Goal: Information Seeking & Learning: Learn about a topic

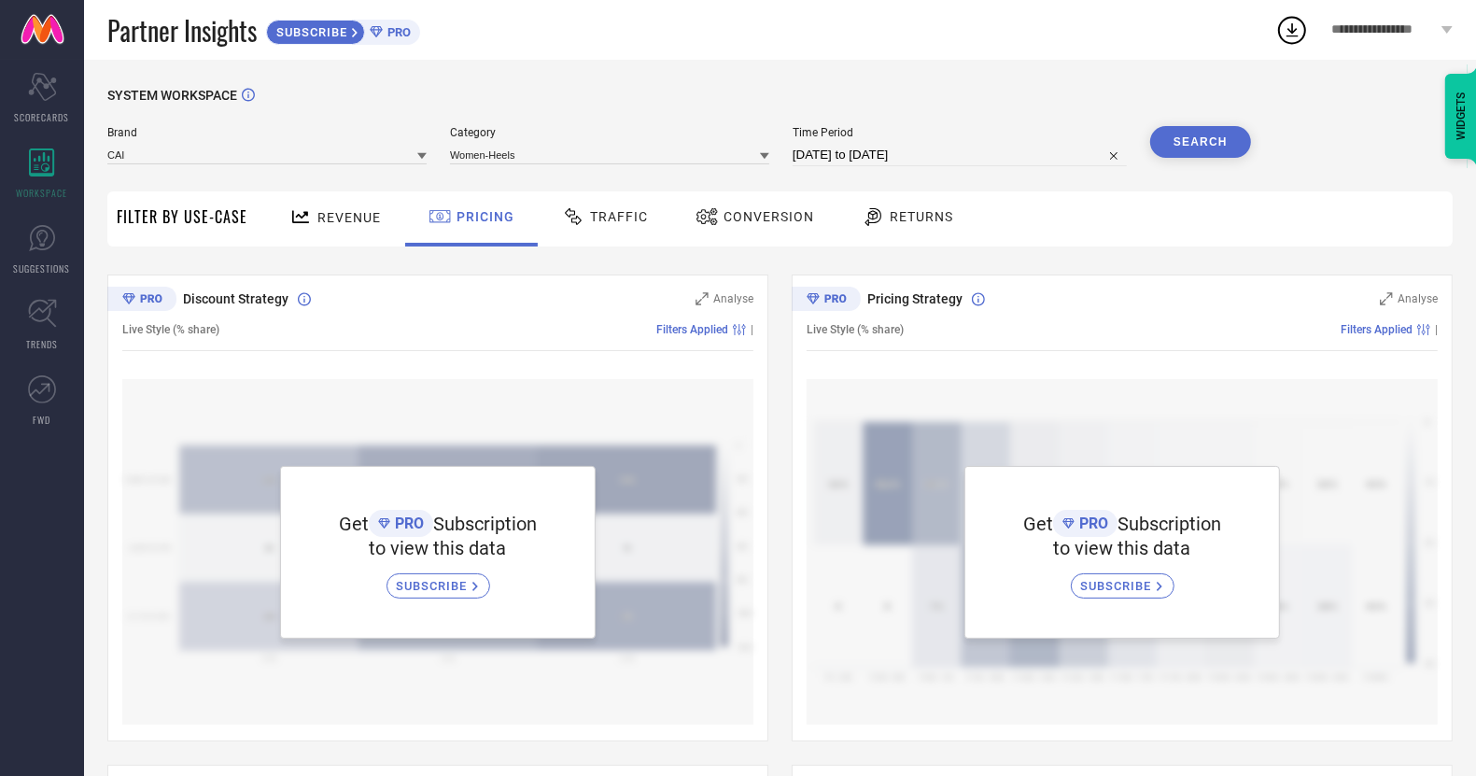
click at [1285, 34] on icon at bounding box center [1292, 30] width 34 height 34
click at [1405, 44] on div "**********" at bounding box center [1393, 30] width 168 height 60
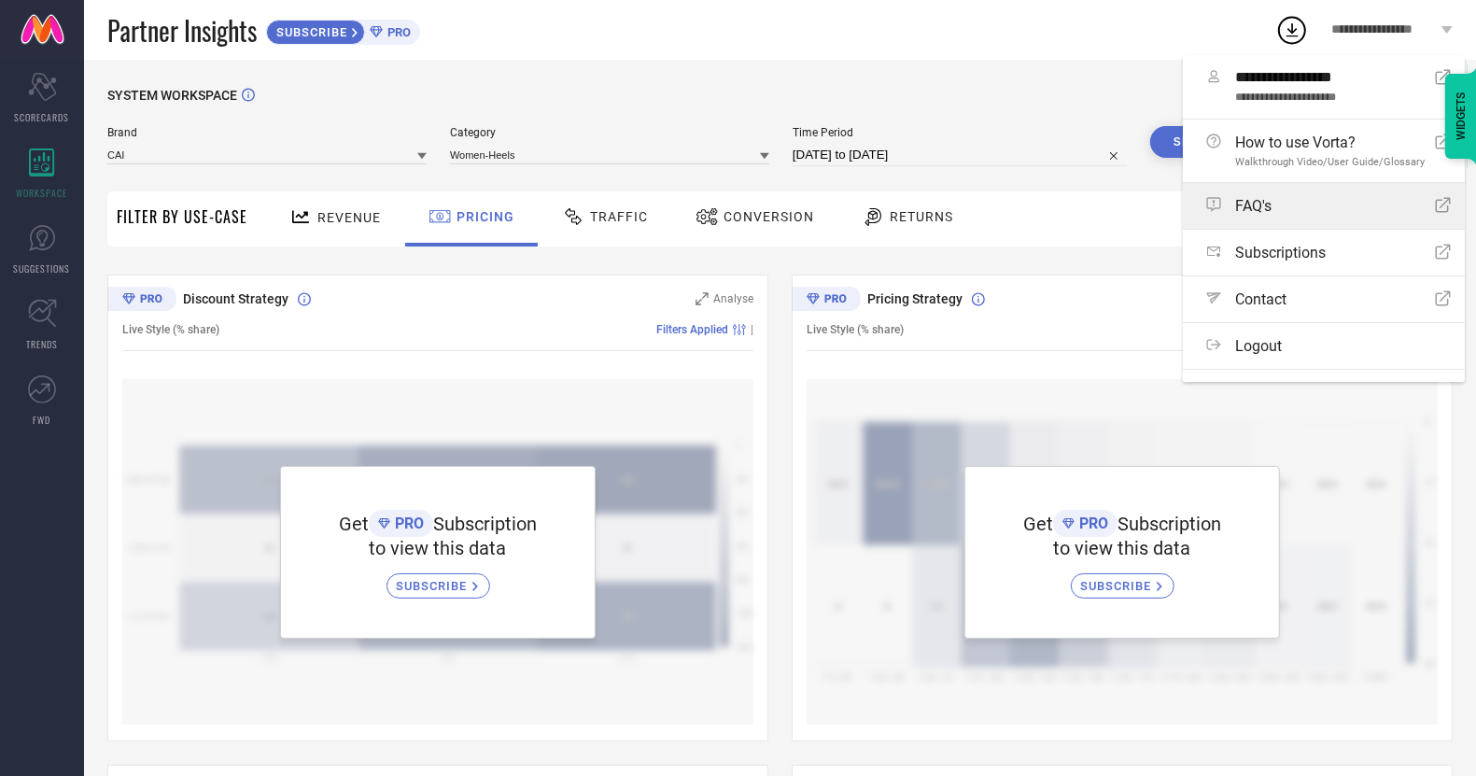
click at [1327, 215] on div "FAQ's Open Icon" at bounding box center [1328, 206] width 245 height 18
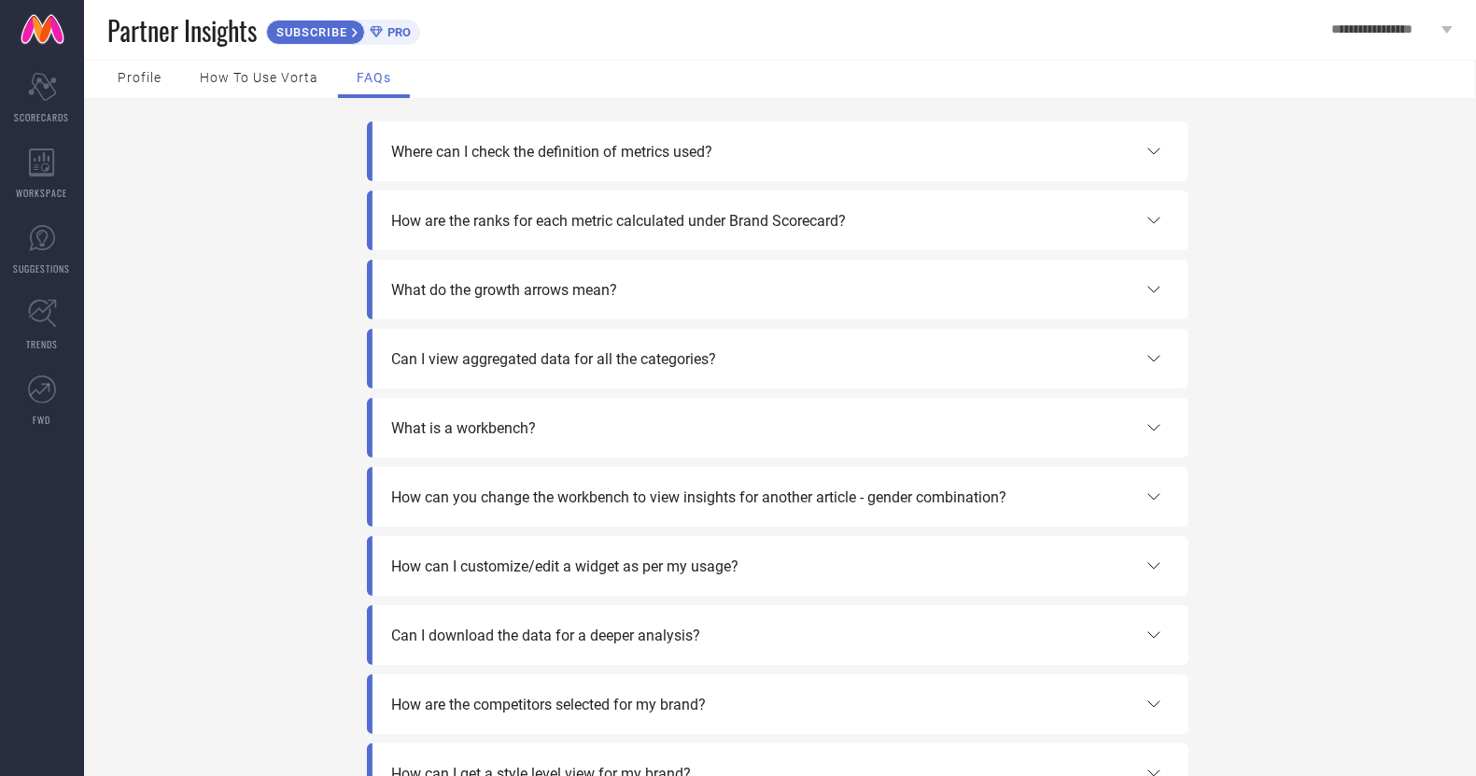
click at [1152, 145] on icon at bounding box center [1154, 151] width 22 height 22
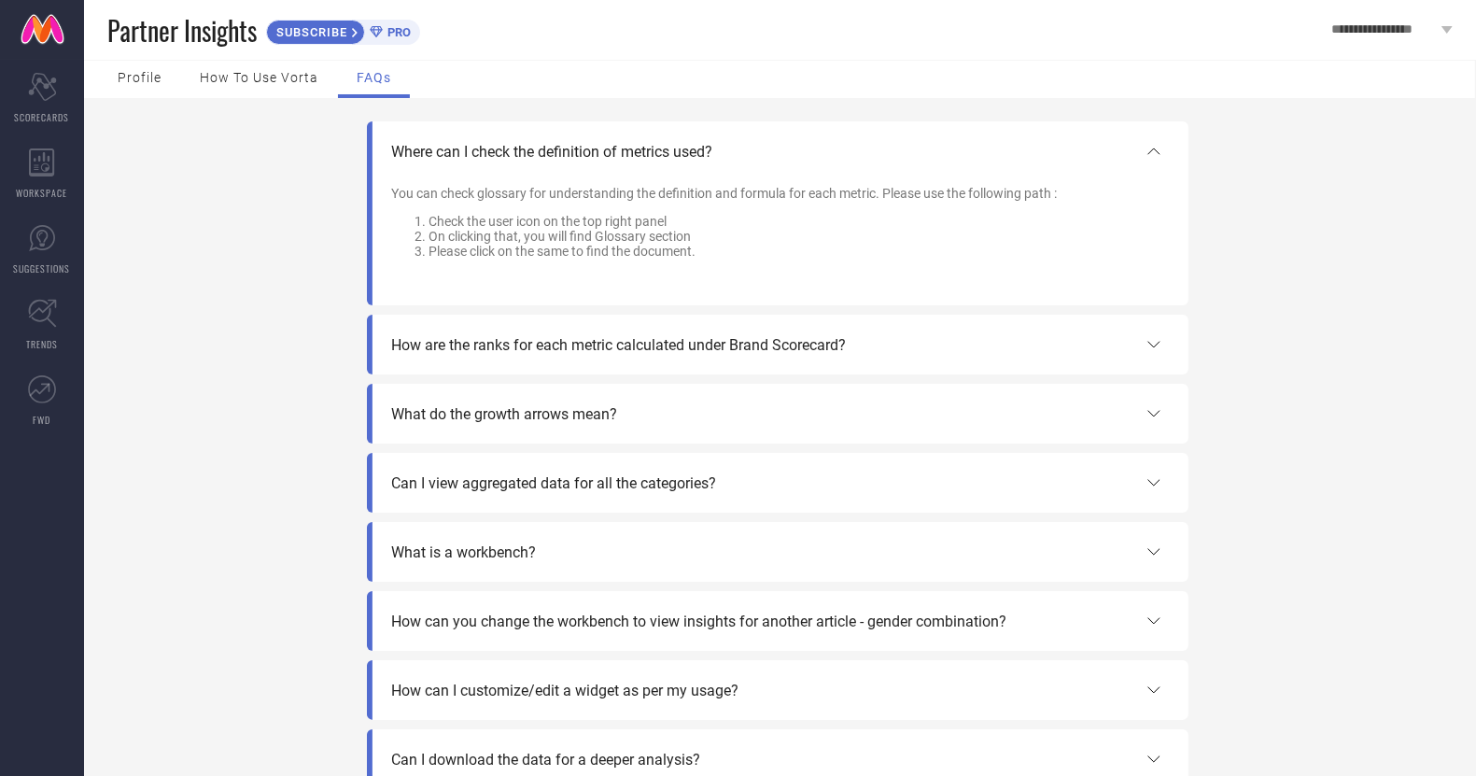
click at [1156, 363] on div "How are the ranks for each metric calculated under Brand Scorecard?" at bounding box center [778, 345] width 822 height 60
click at [1151, 345] on icon at bounding box center [1154, 347] width 22 height 22
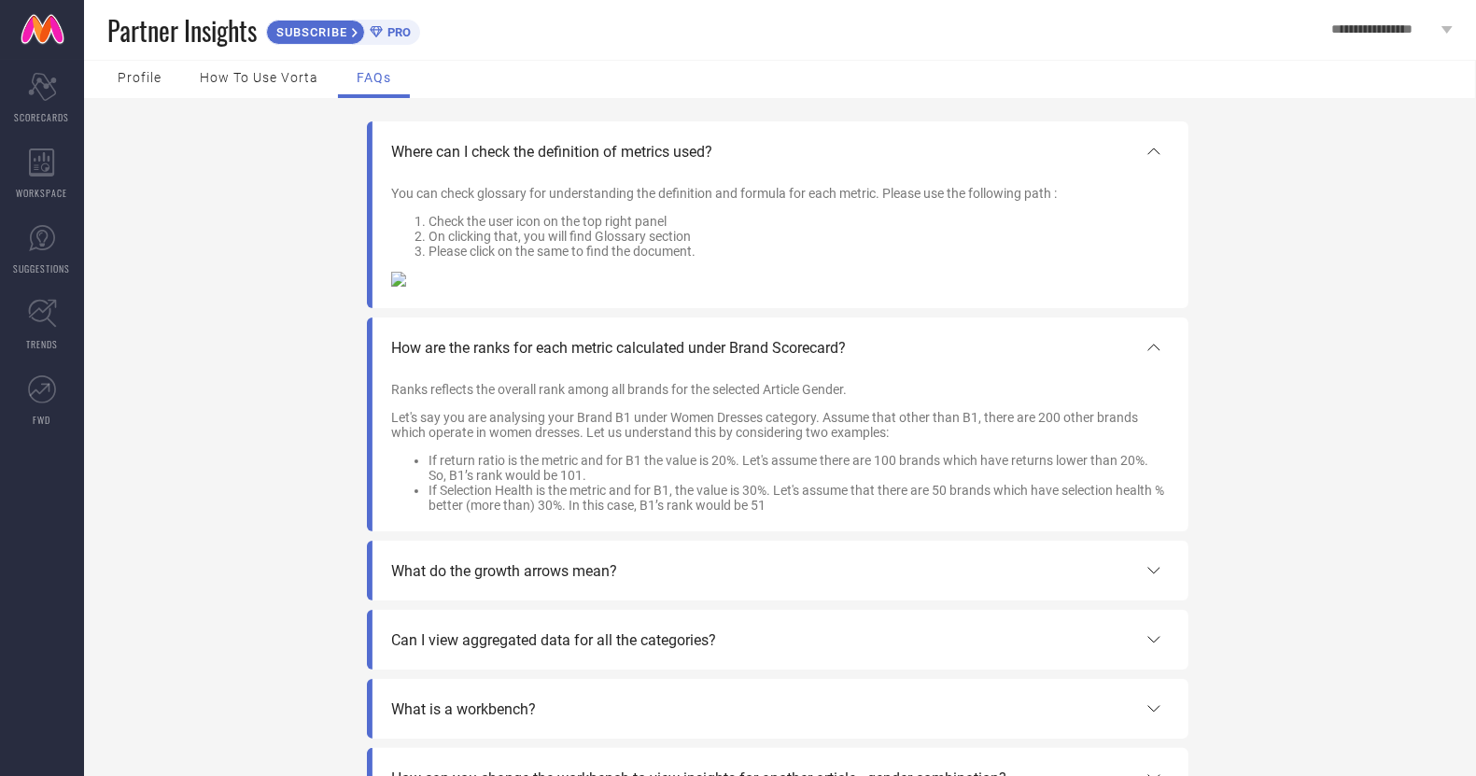
click at [633, 569] on div "What do the growth arrows mean?" at bounding box center [778, 570] width 774 height 22
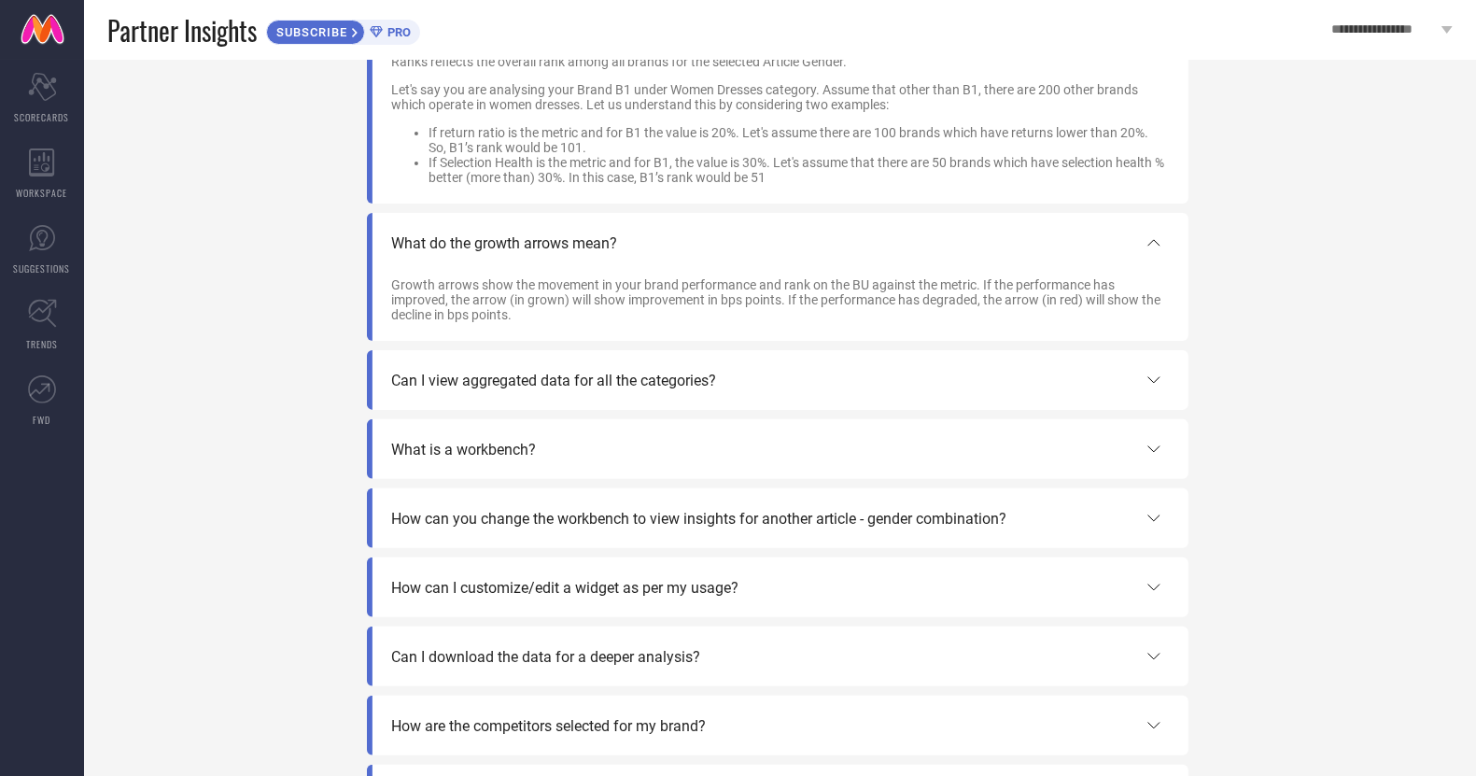
scroll to position [329, 0]
click at [1136, 385] on div "Can I view aggregated data for all the categories?" at bounding box center [778, 379] width 774 height 22
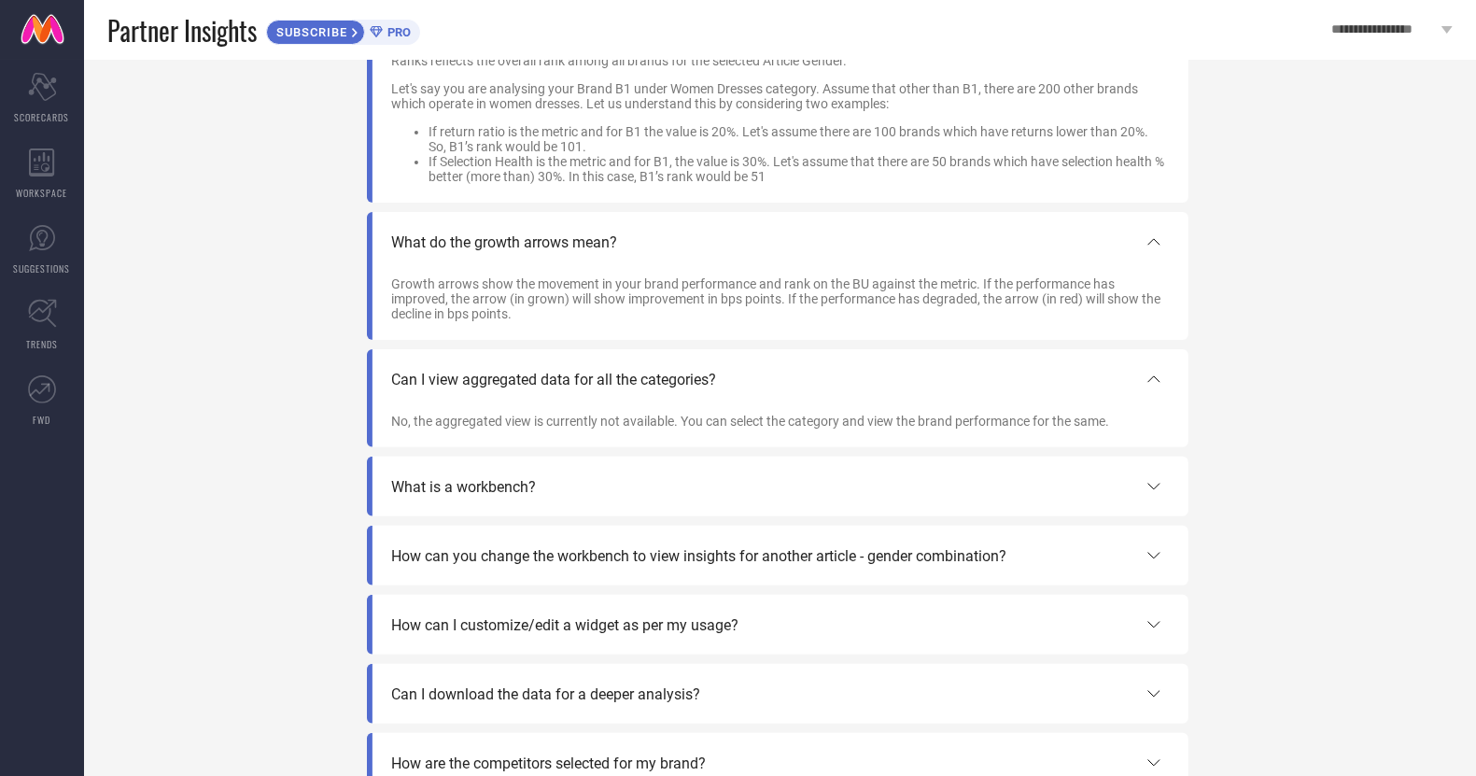
click at [1154, 496] on icon at bounding box center [1154, 486] width 22 height 22
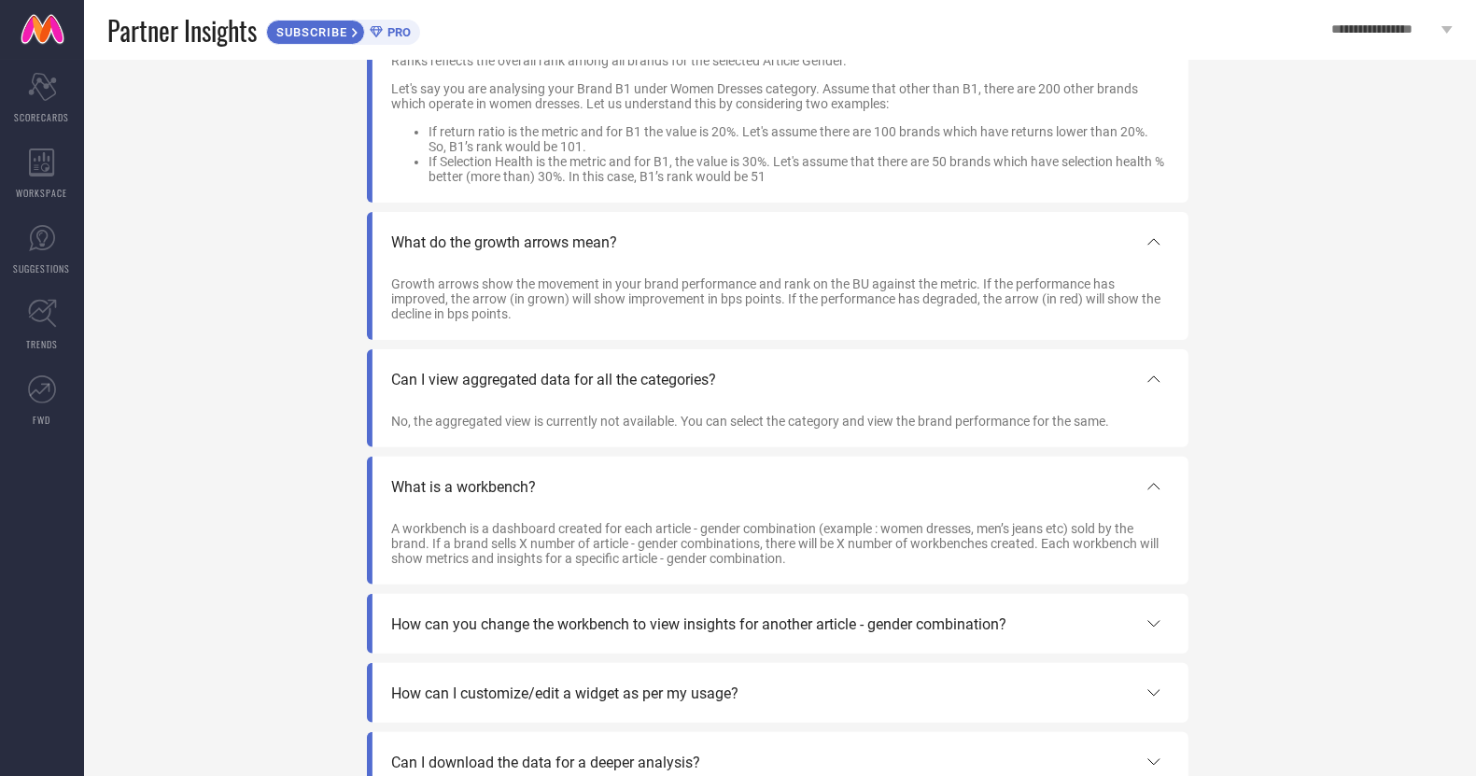
click at [1158, 626] on icon at bounding box center [1153, 624] width 11 height 6
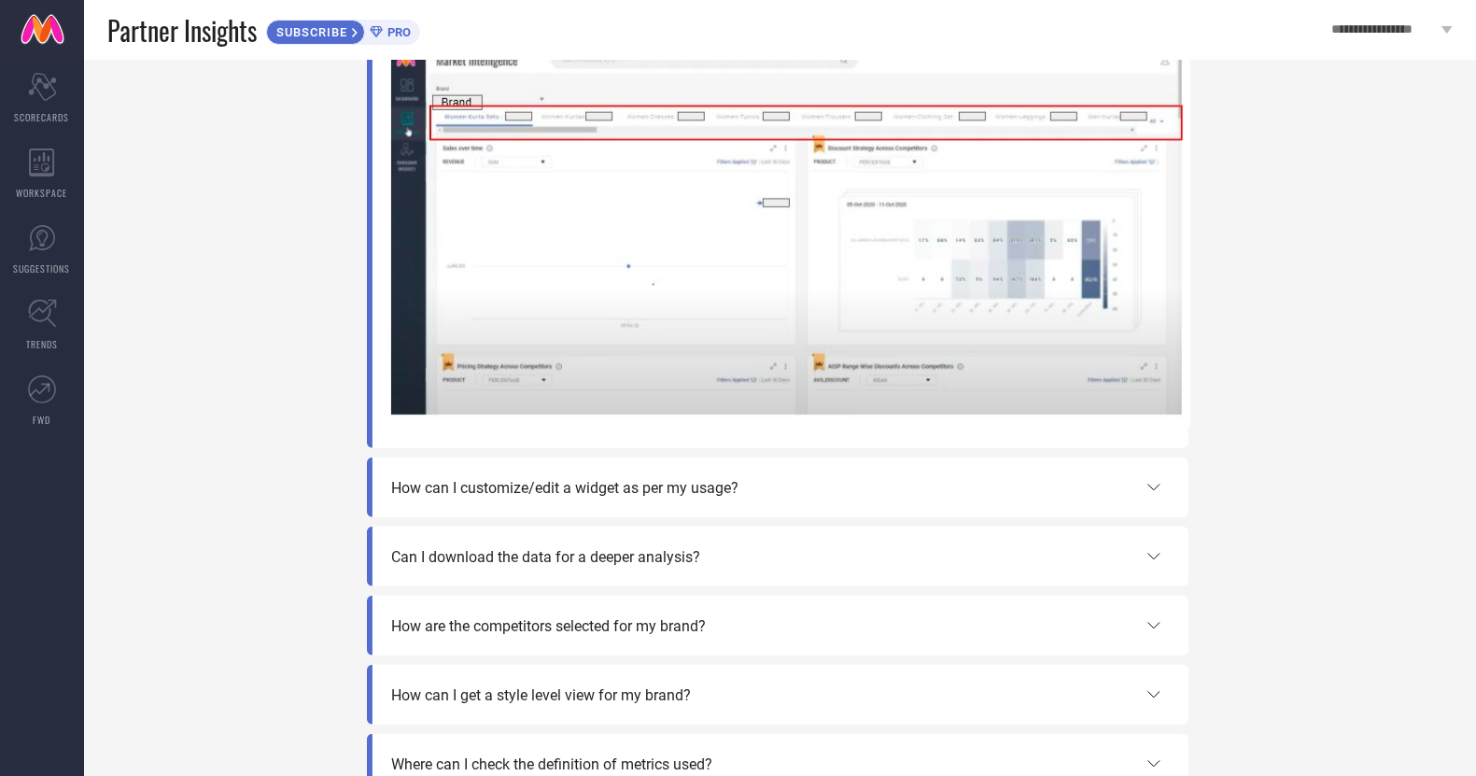
click at [1143, 499] on icon at bounding box center [1154, 487] width 22 height 22
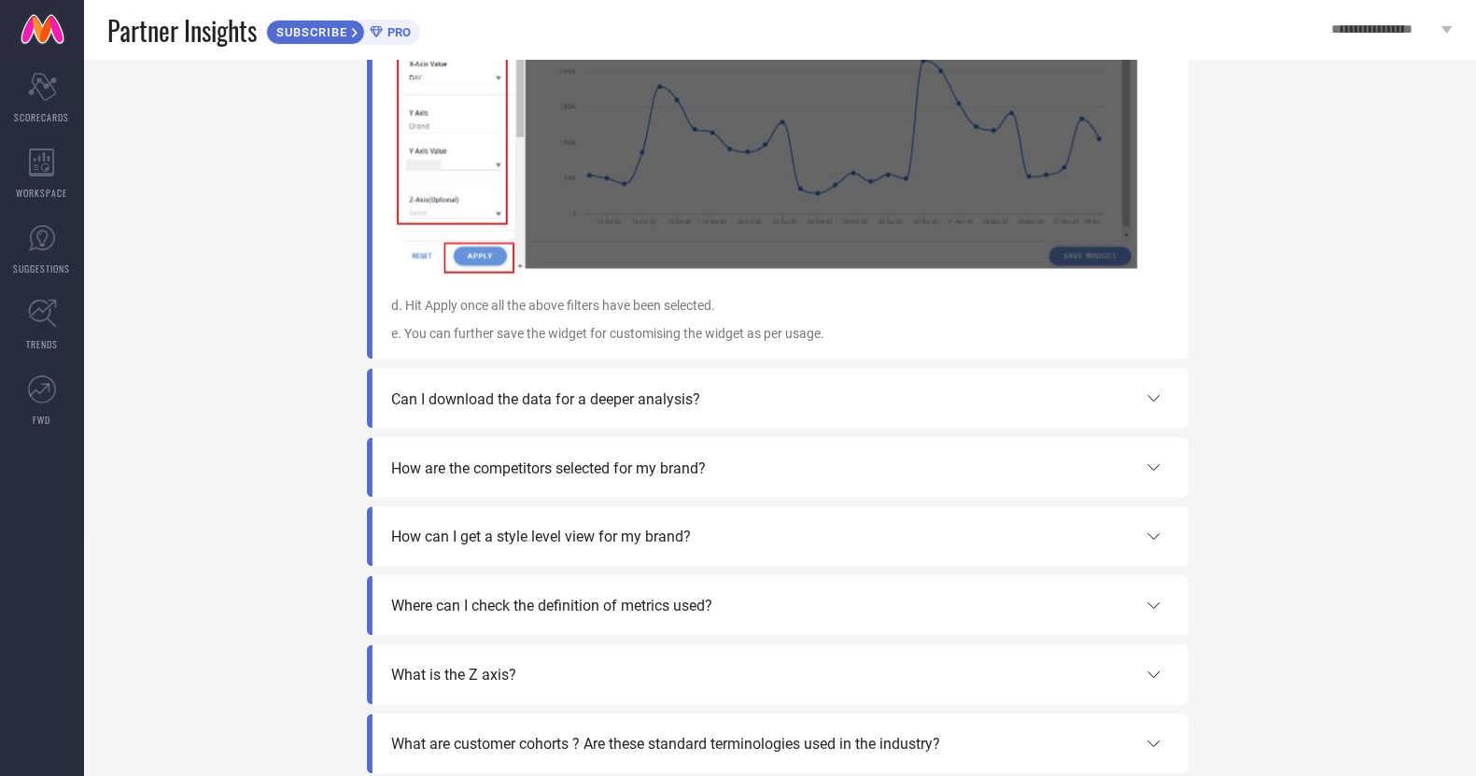
click at [1155, 410] on icon at bounding box center [1154, 398] width 22 height 22
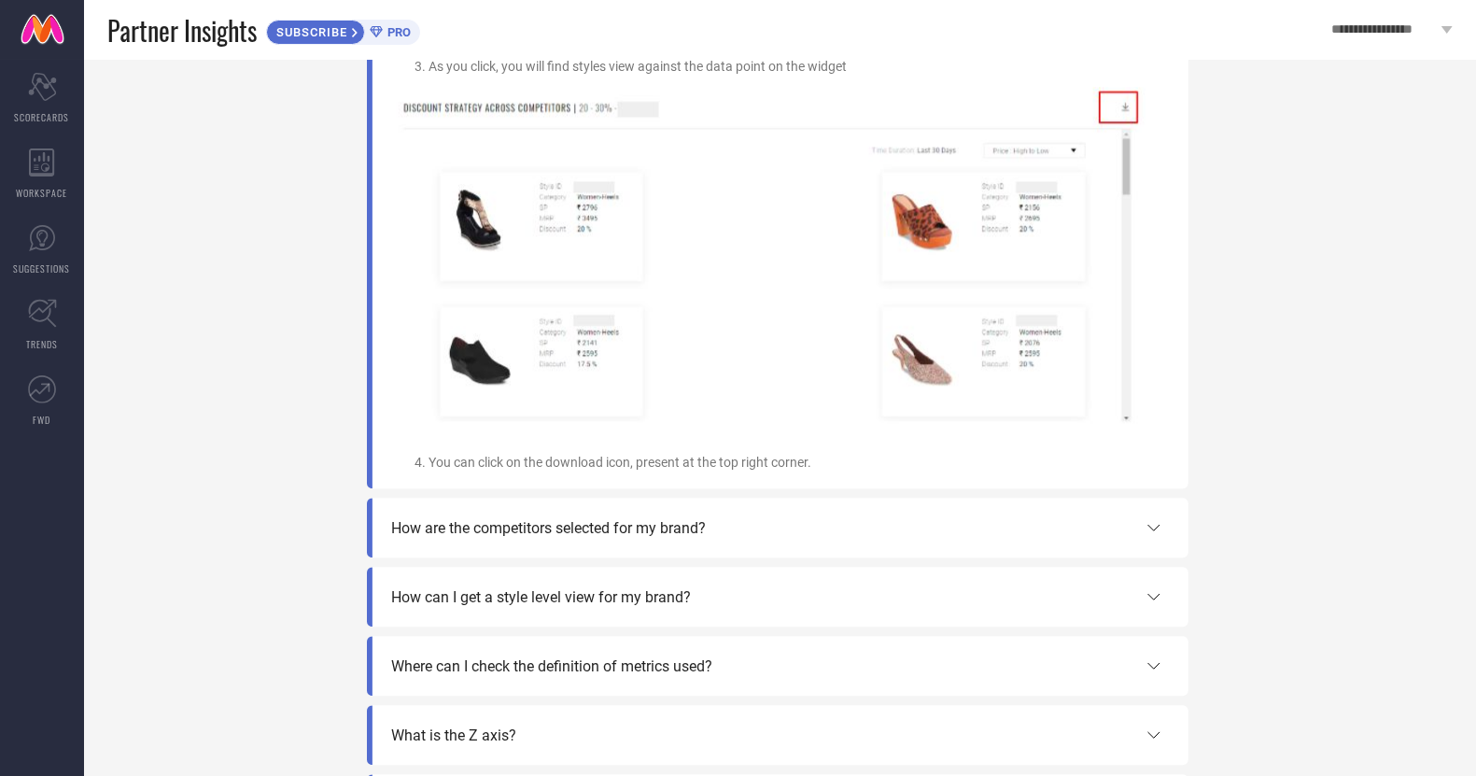
scroll to position [3715, 0]
click at [1151, 537] on icon at bounding box center [1154, 525] width 22 height 22
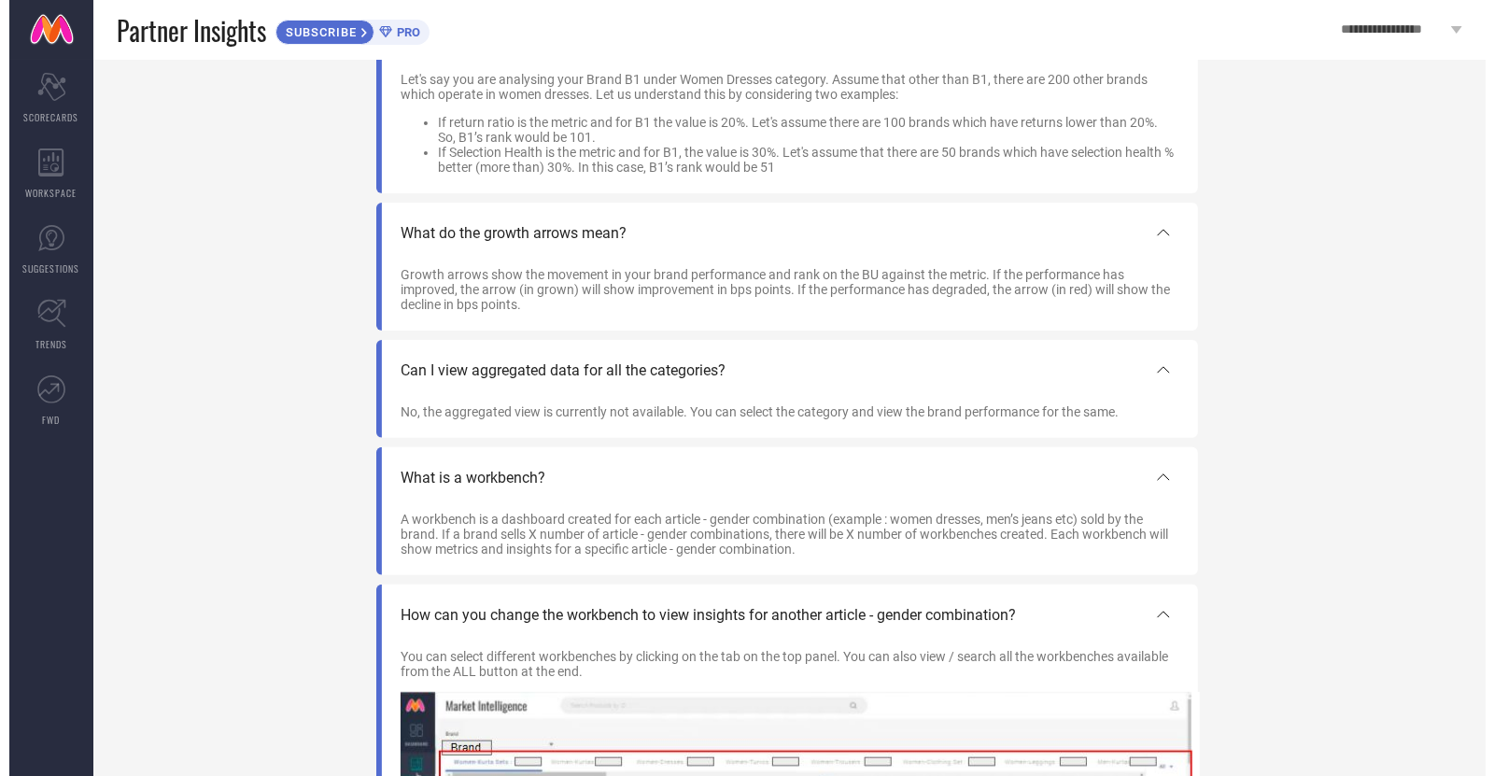
scroll to position [0, 0]
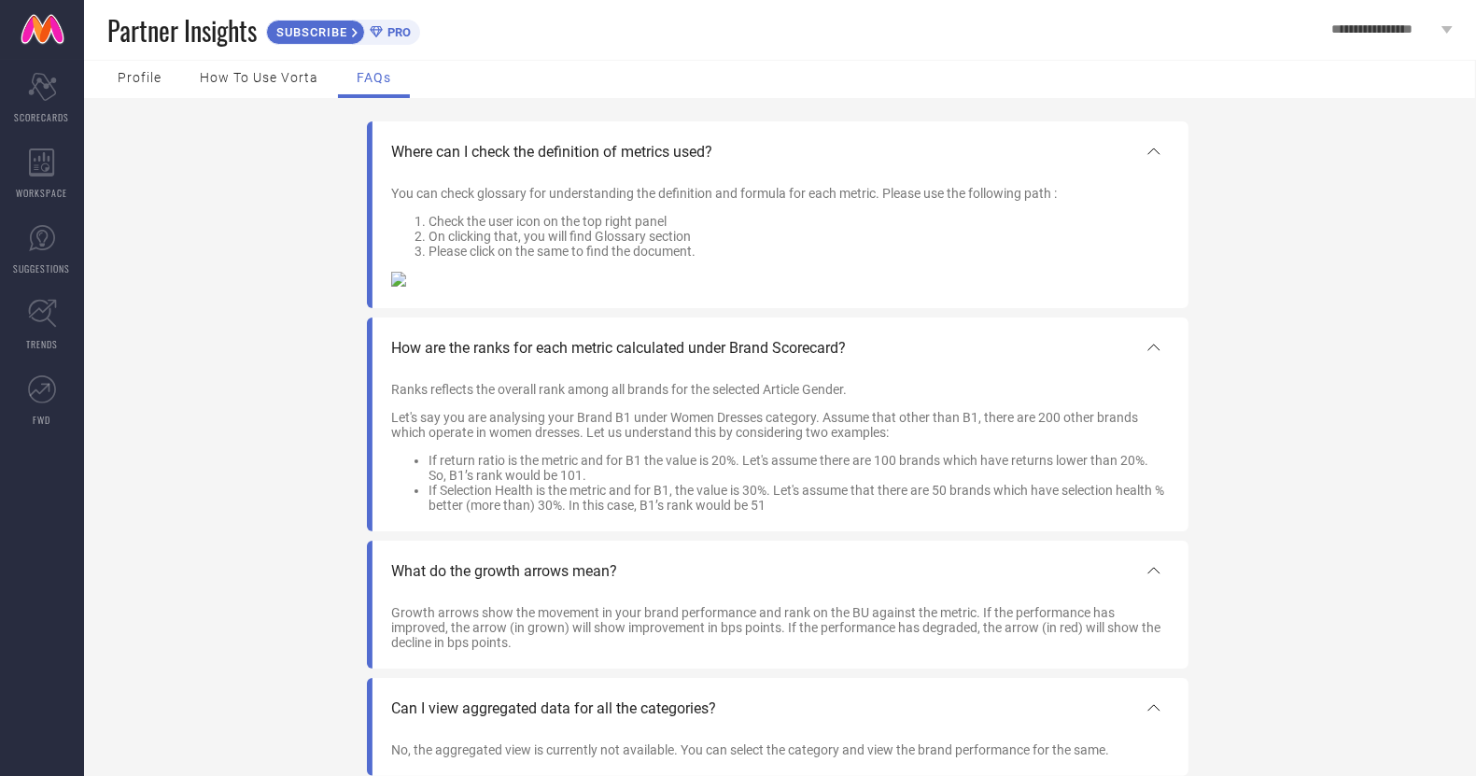
click at [246, 81] on span "How to use Vorta" at bounding box center [259, 77] width 119 height 15
